Goal: Information Seeking & Learning: Learn about a topic

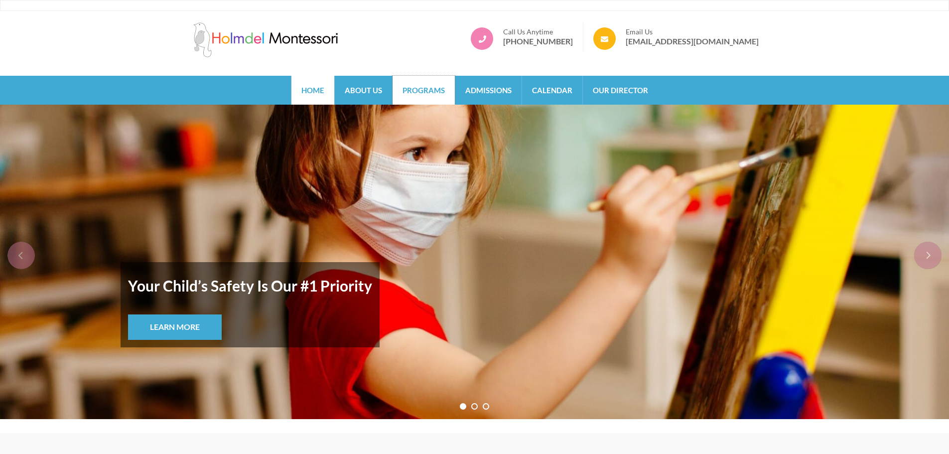
click at [436, 88] on link "Programs" at bounding box center [424, 90] width 62 height 29
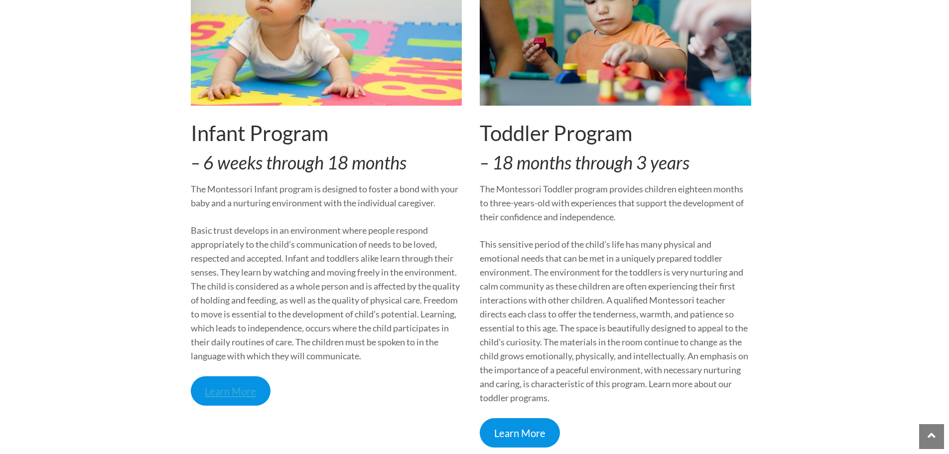
scroll to position [349, 0]
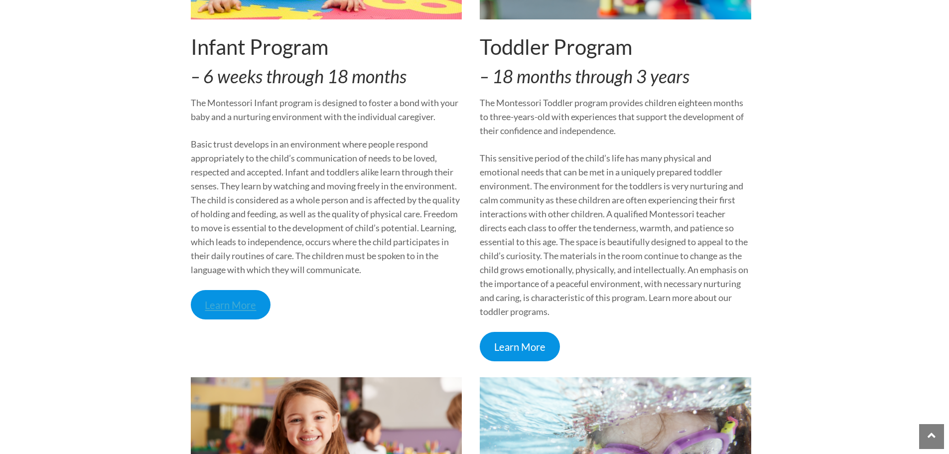
click at [255, 302] on link "Learn More" at bounding box center [231, 304] width 80 height 29
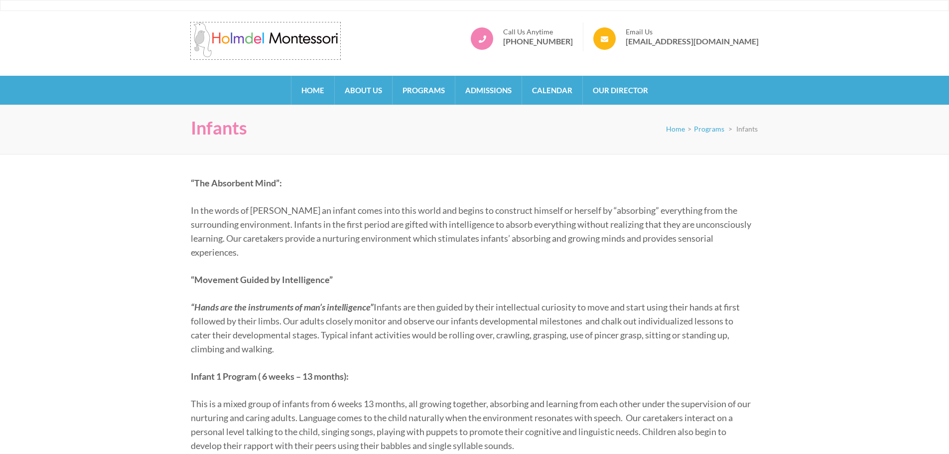
click at [251, 39] on img at bounding box center [266, 39] width 150 height 35
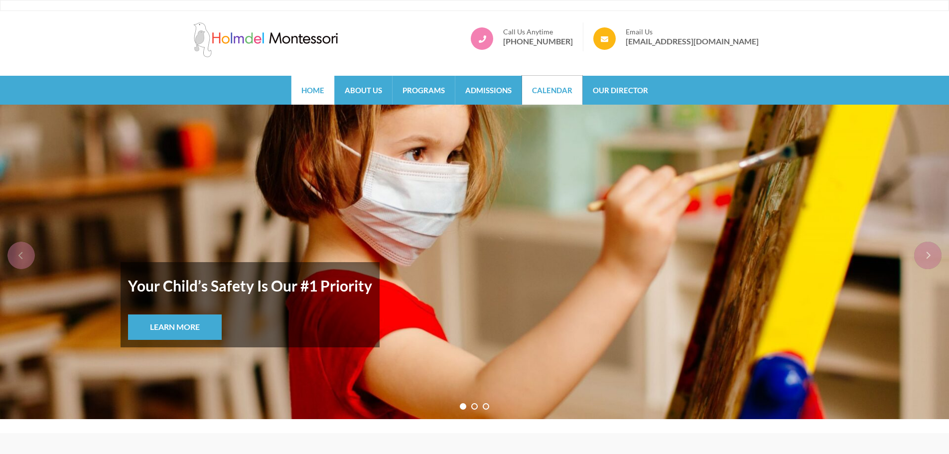
click at [570, 95] on link "Calendar" at bounding box center [552, 90] width 60 height 29
click at [623, 89] on link "Our Director" at bounding box center [620, 90] width 75 height 29
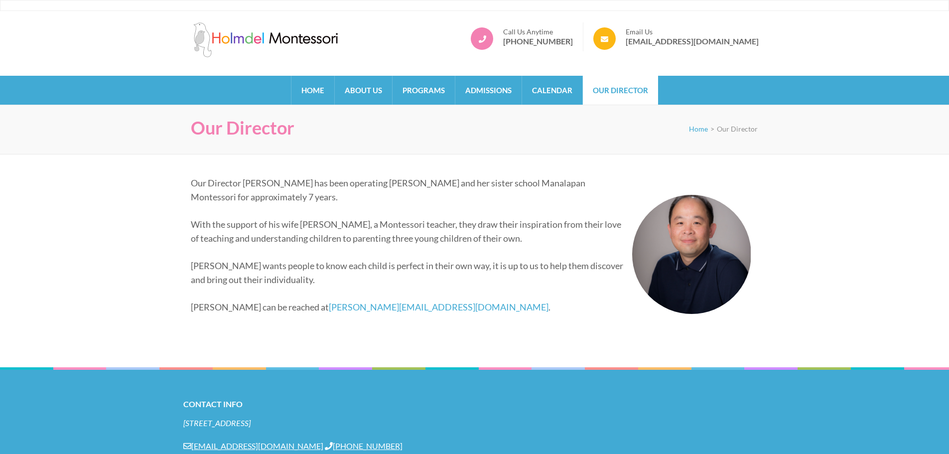
drag, startPoint x: 360, startPoint y: 179, endPoint x: 363, endPoint y: 203, distance: 24.0
click at [363, 203] on p "Our Director [PERSON_NAME] has been operating [PERSON_NAME] and her sister scho…" at bounding box center [471, 190] width 561 height 28
